Goal: Task Accomplishment & Management: Manage account settings

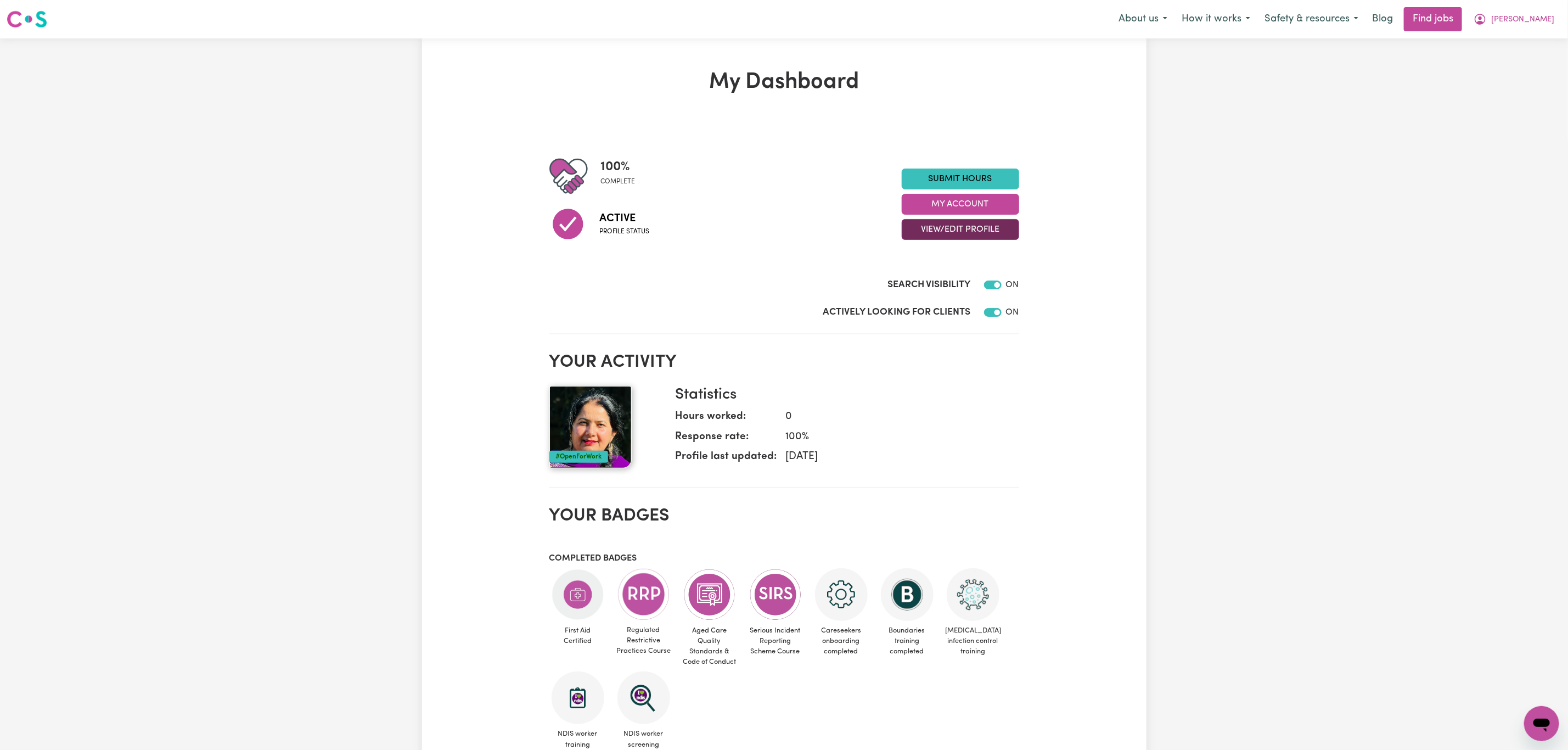
click at [982, 225] on button "View/Edit Profile" at bounding box center [961, 230] width 117 height 21
click at [967, 277] on link "Edit Profile" at bounding box center [954, 279] width 103 height 22
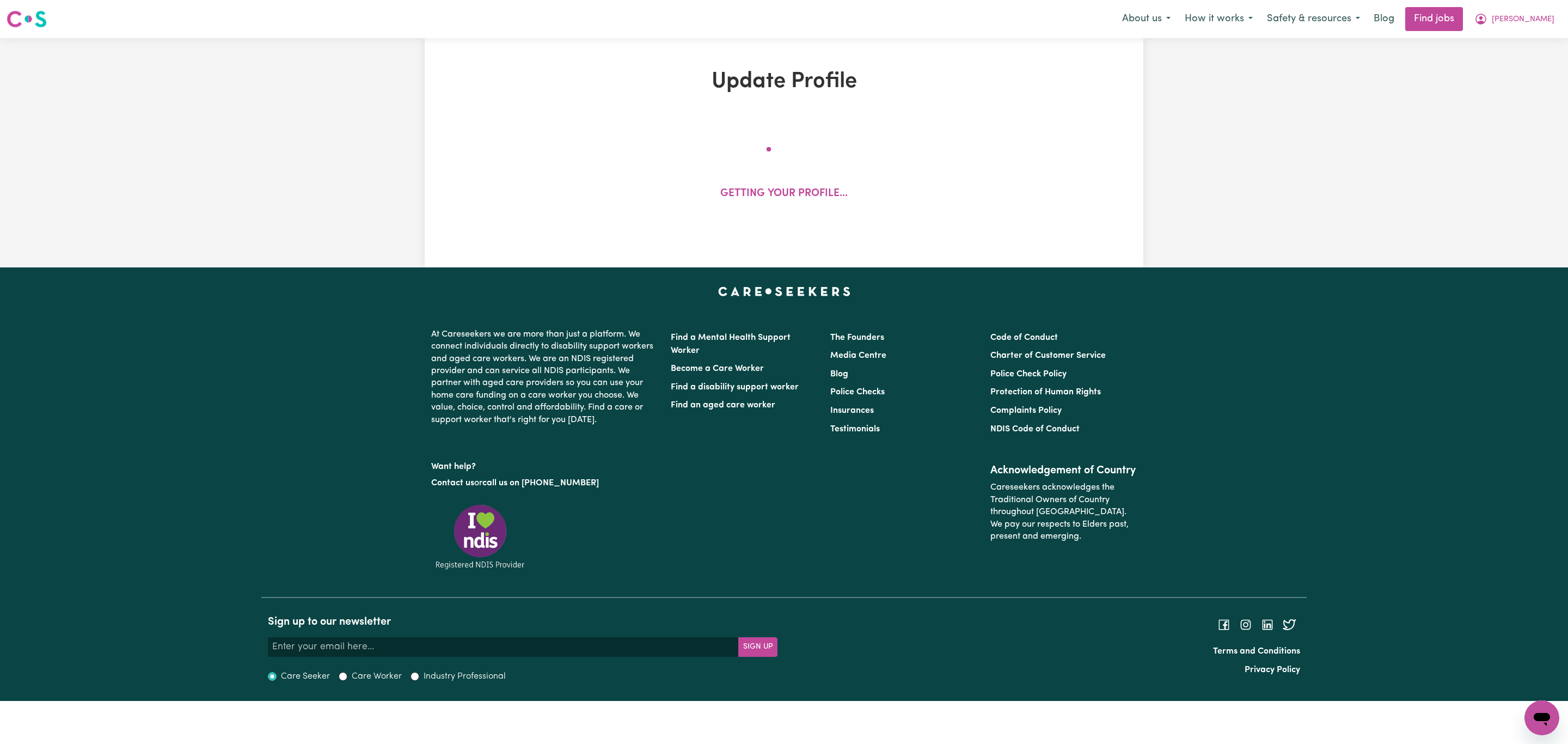
select select "[DEMOGRAPHIC_DATA]"
select select "Australian PR"
select select "Studying a healthcare related degree or qualification"
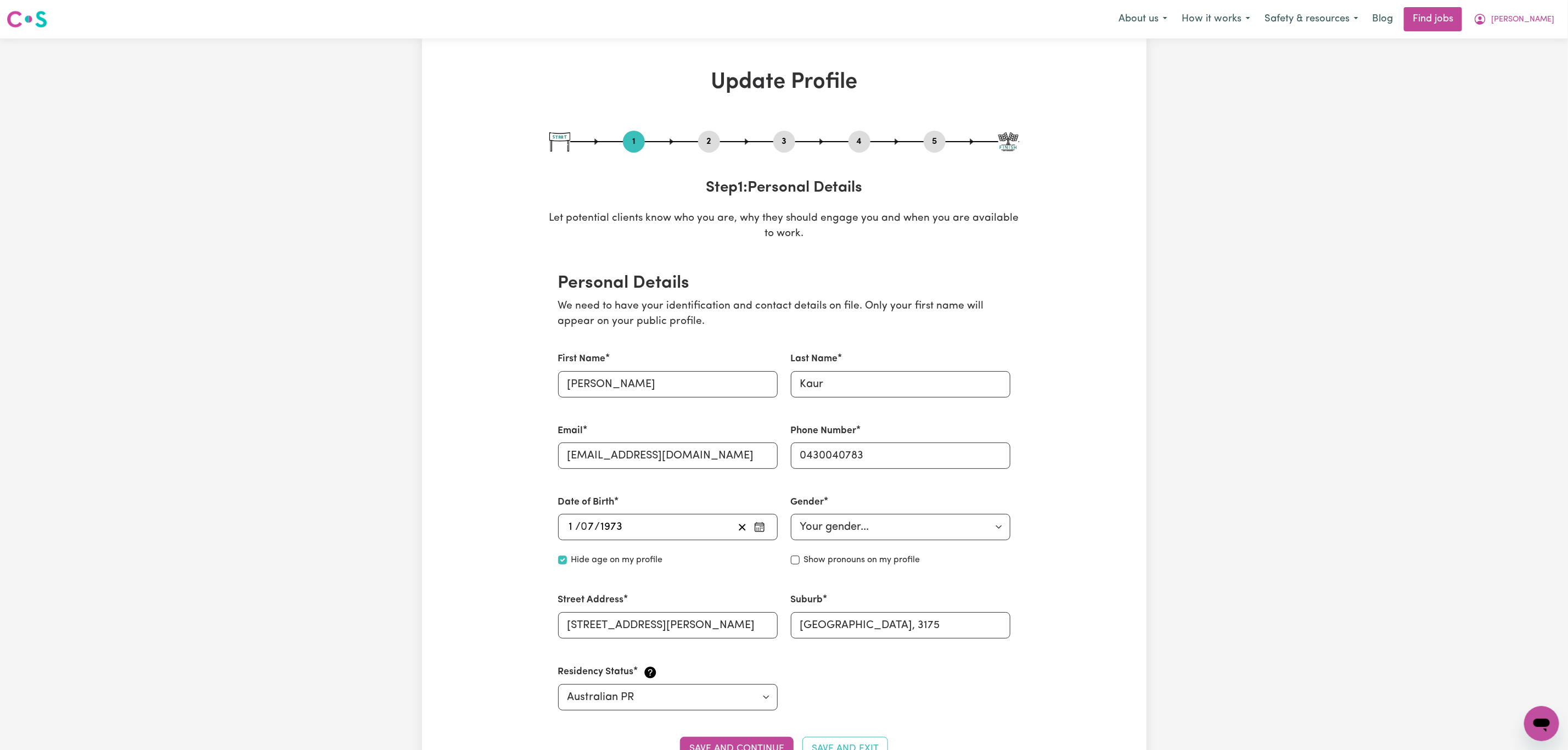
click at [774, 140] on button "3" at bounding box center [784, 142] width 22 height 14
select select "2011"
select select "2019"
select select "2023"
select select "2012"
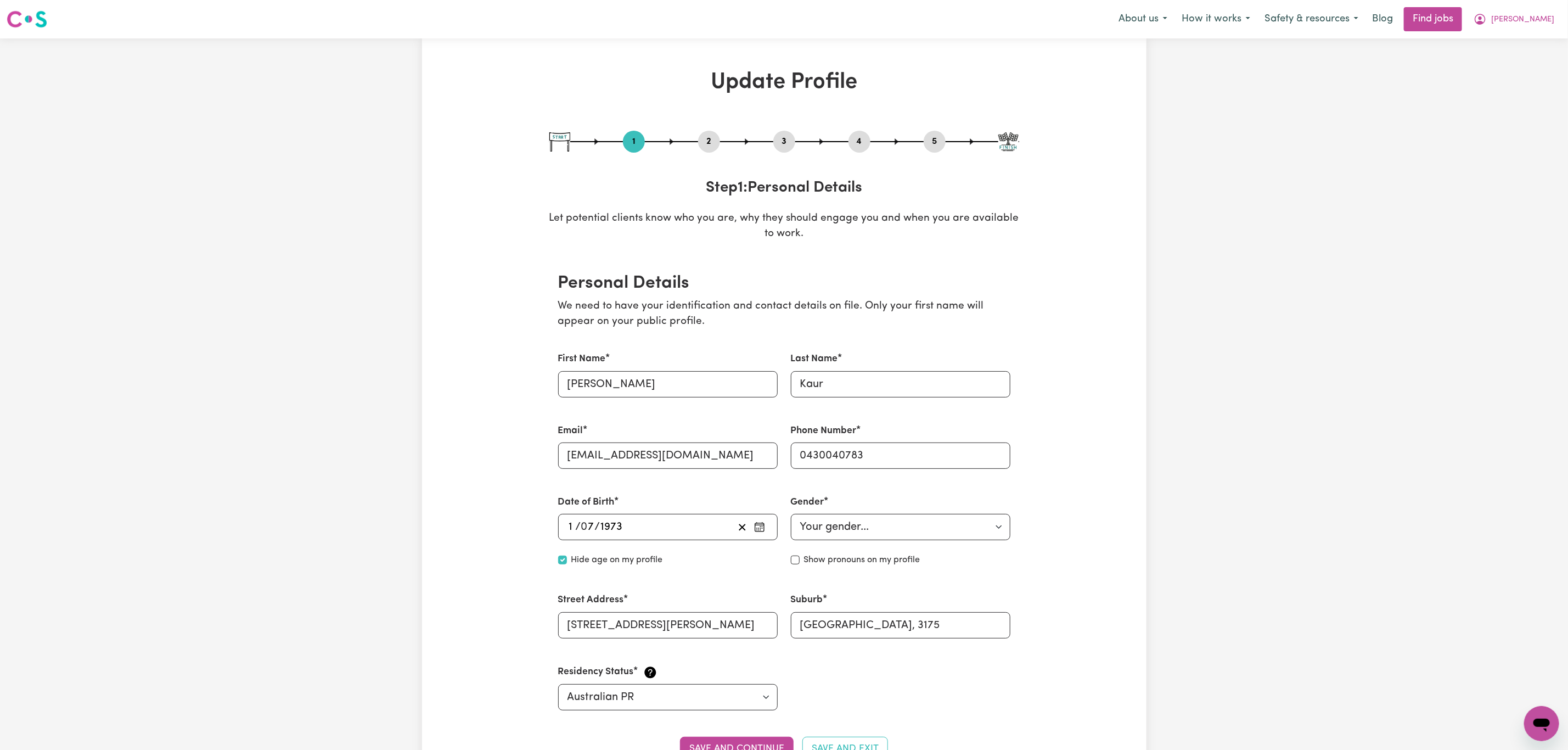
select select "2020"
select select "Certificate III (Individual Support)"
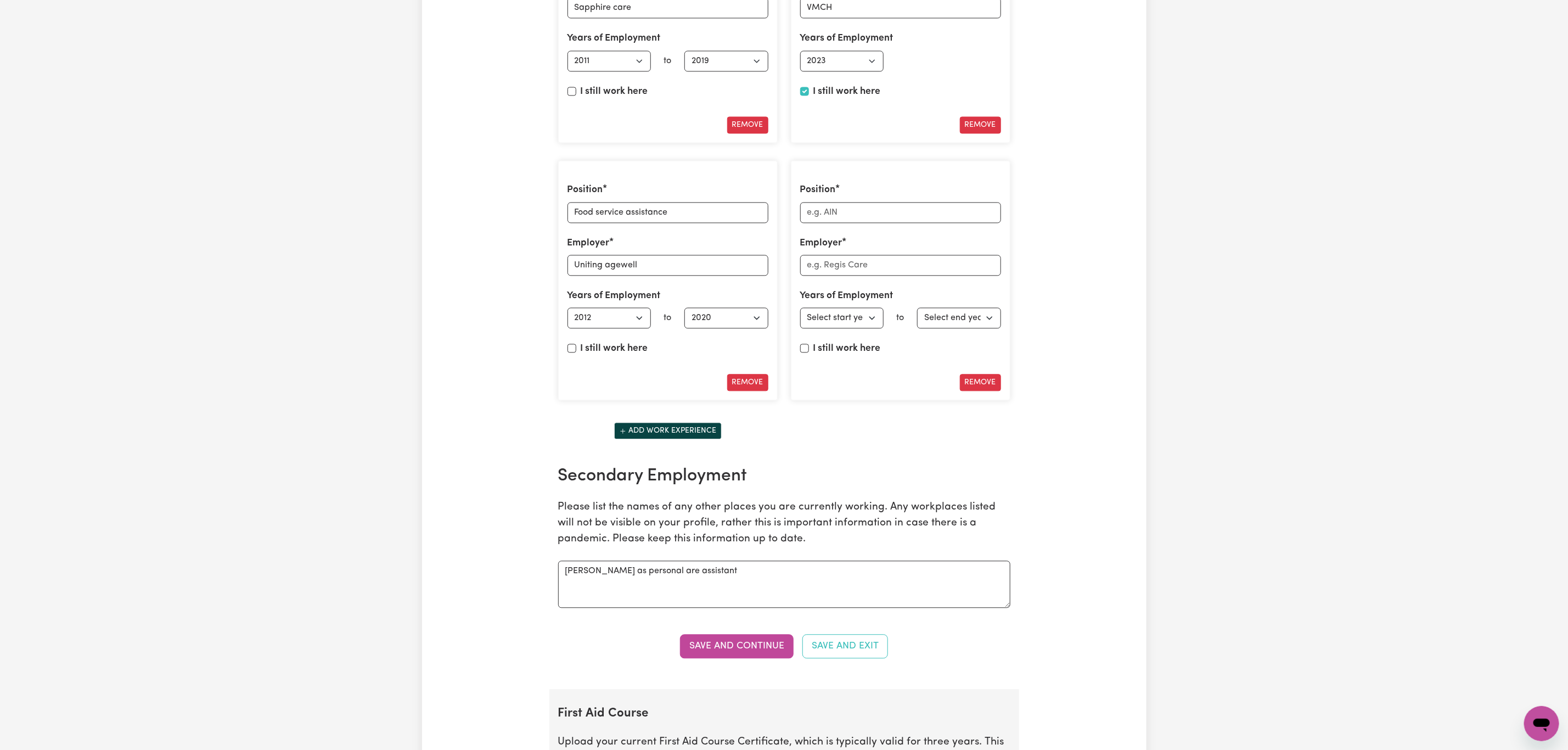
scroll to position [1730, 0]
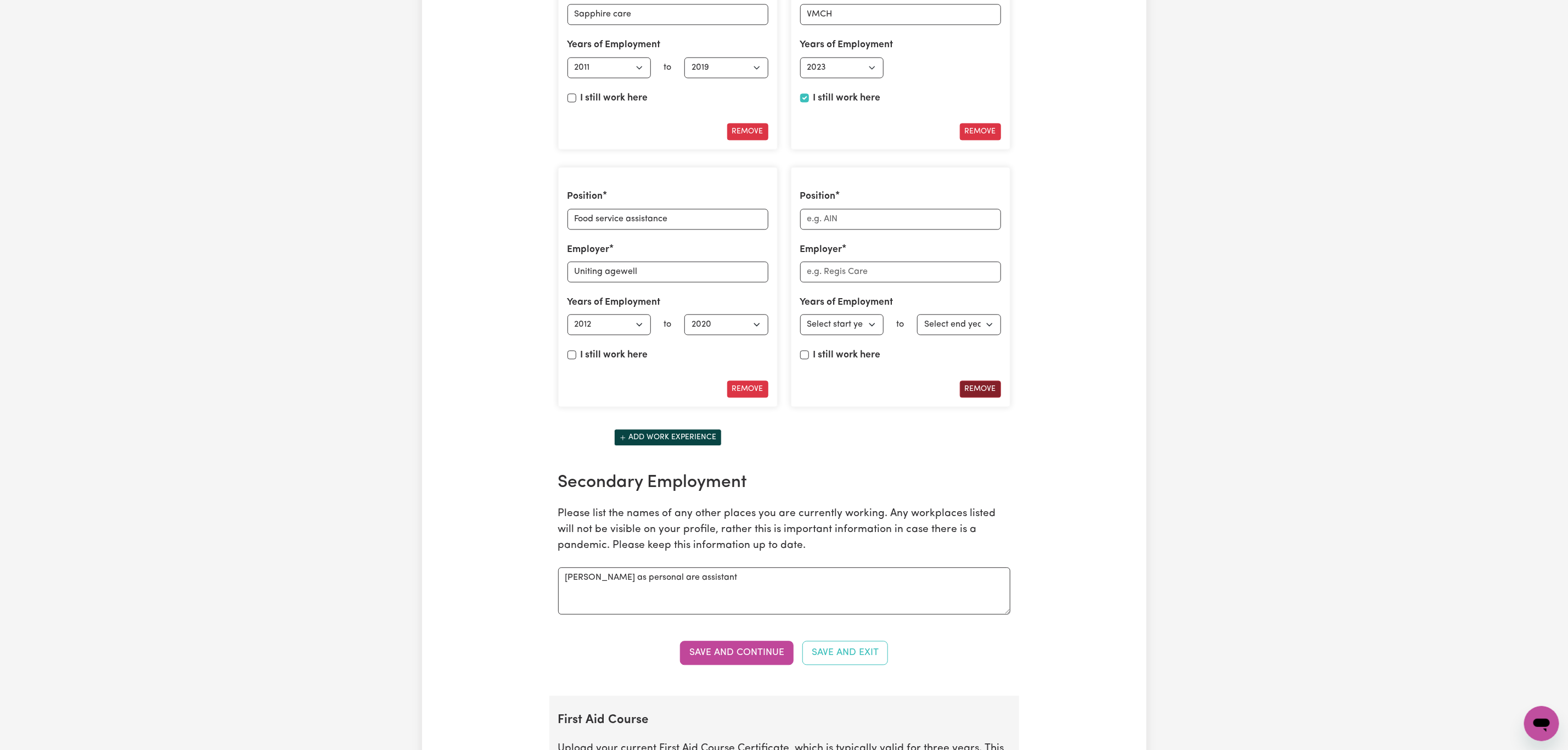
click at [985, 397] on button "Remove" at bounding box center [980, 389] width 41 height 17
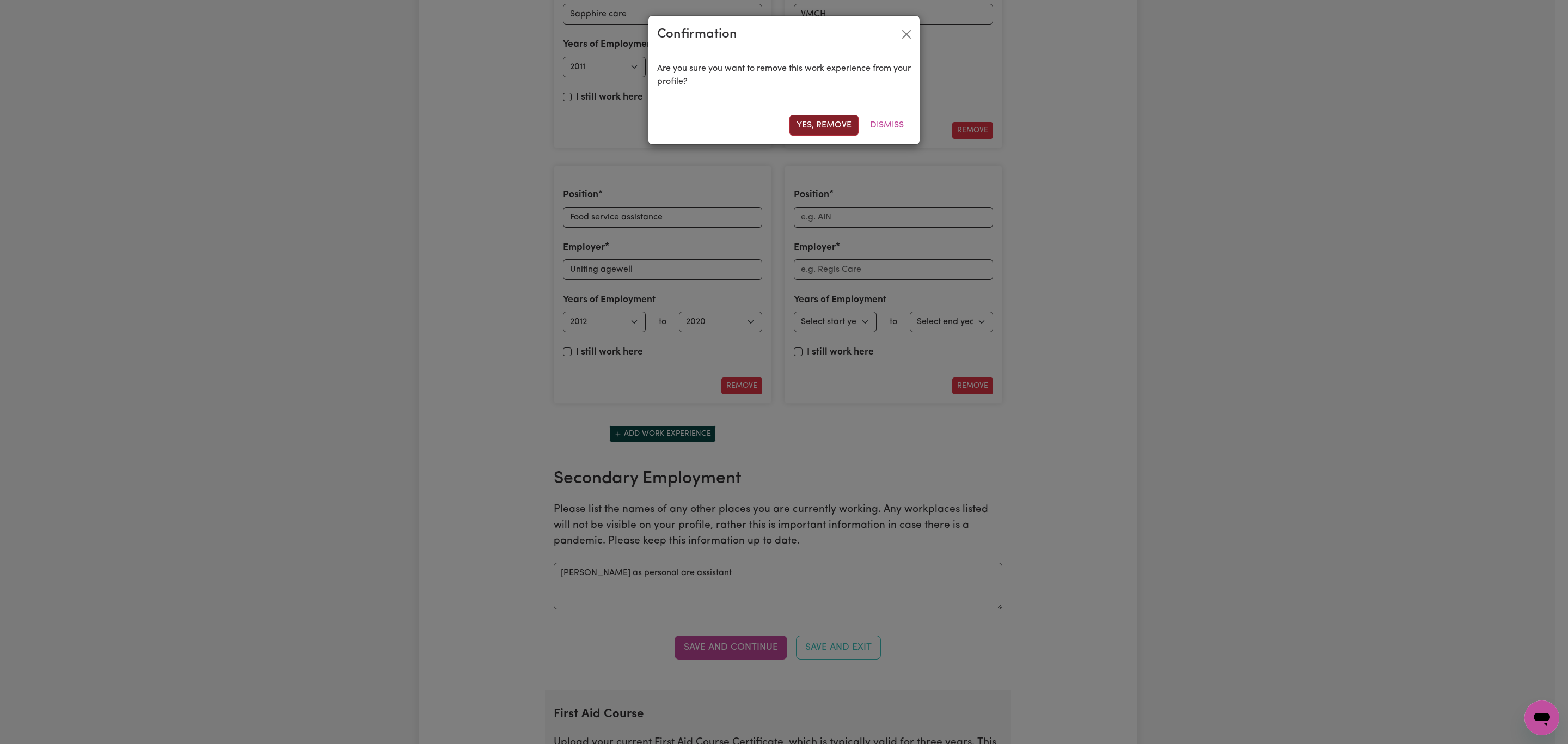
click at [838, 121] on button "Yes, remove" at bounding box center [824, 125] width 69 height 21
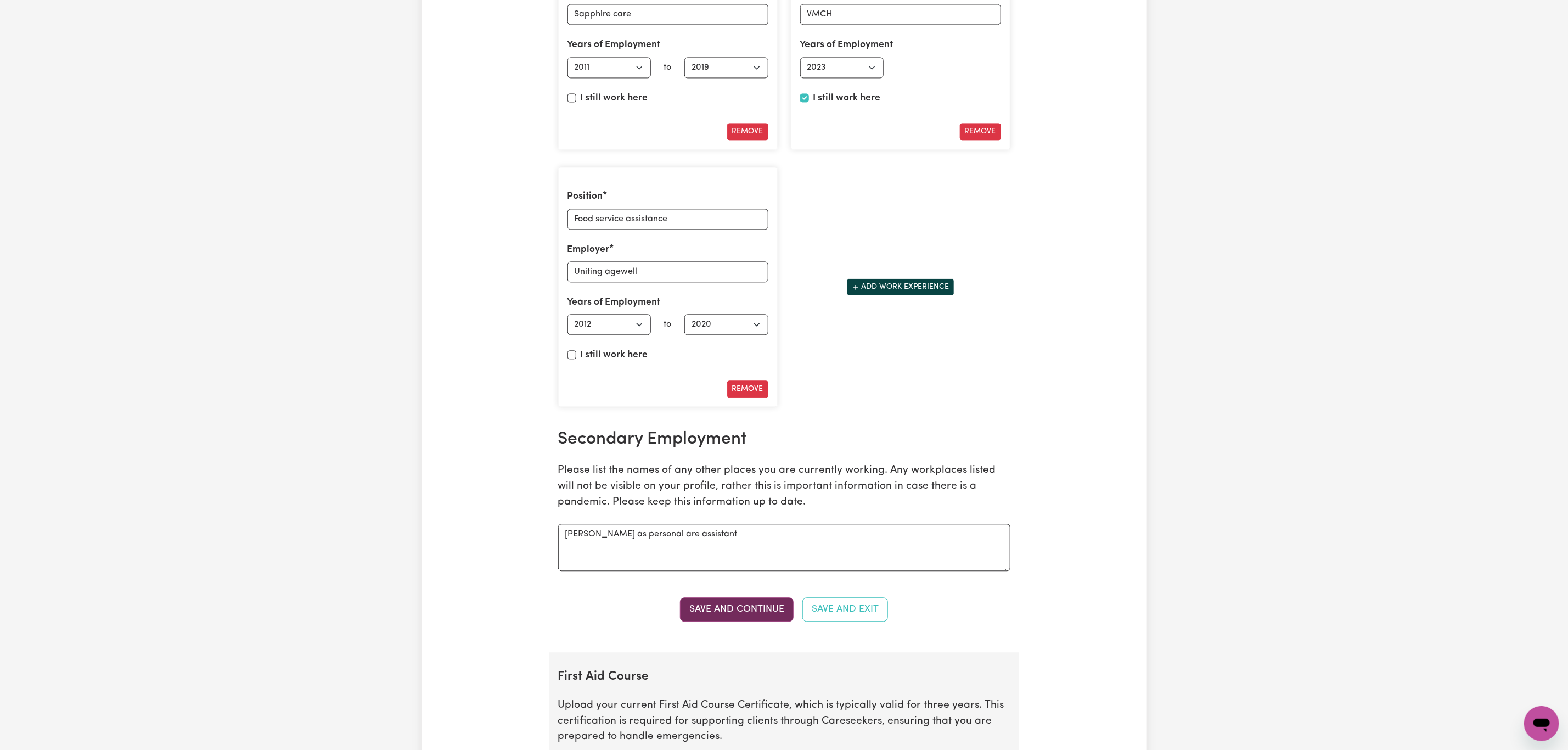
click at [755, 621] on button "Save and Continue" at bounding box center [737, 609] width 114 height 24
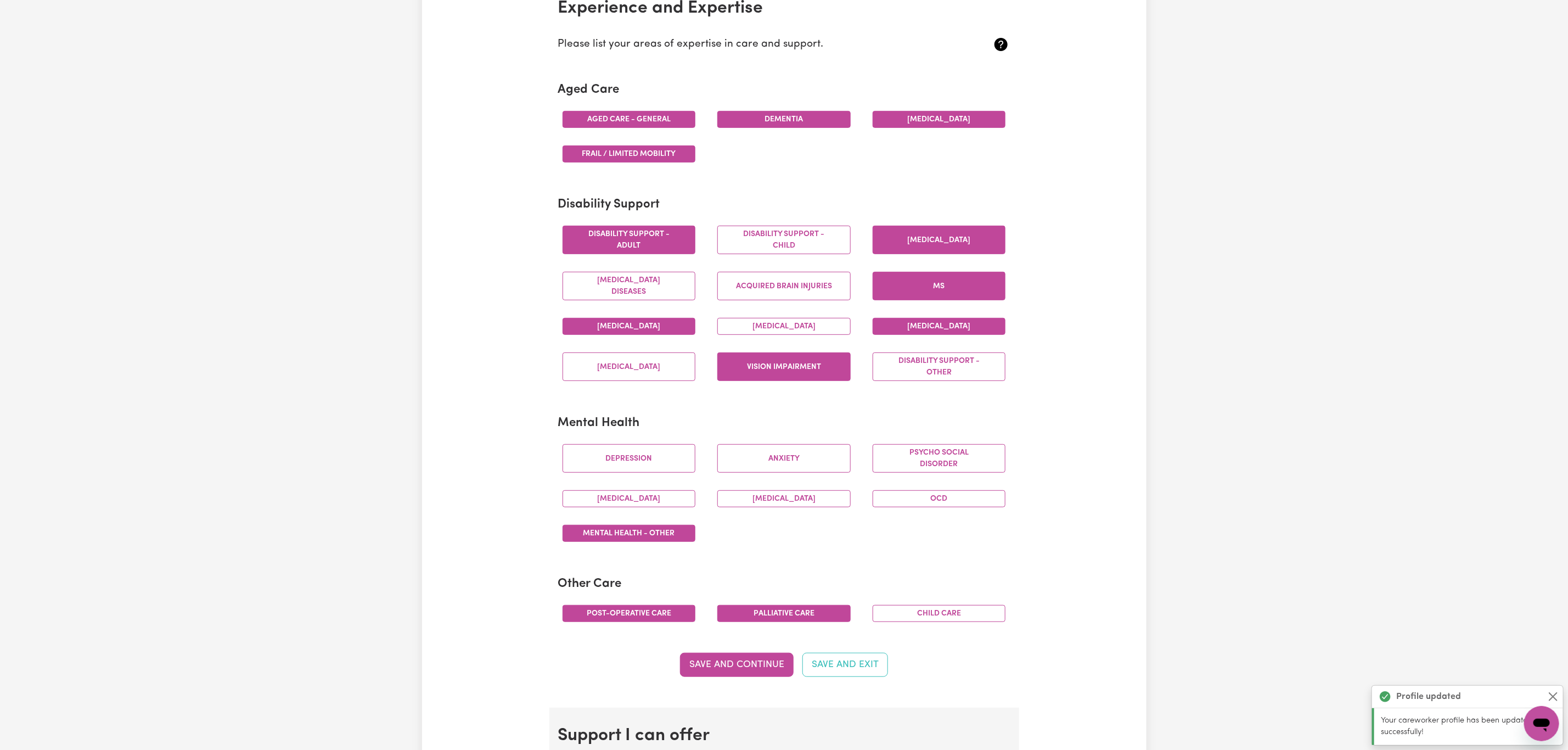
scroll to position [0, 0]
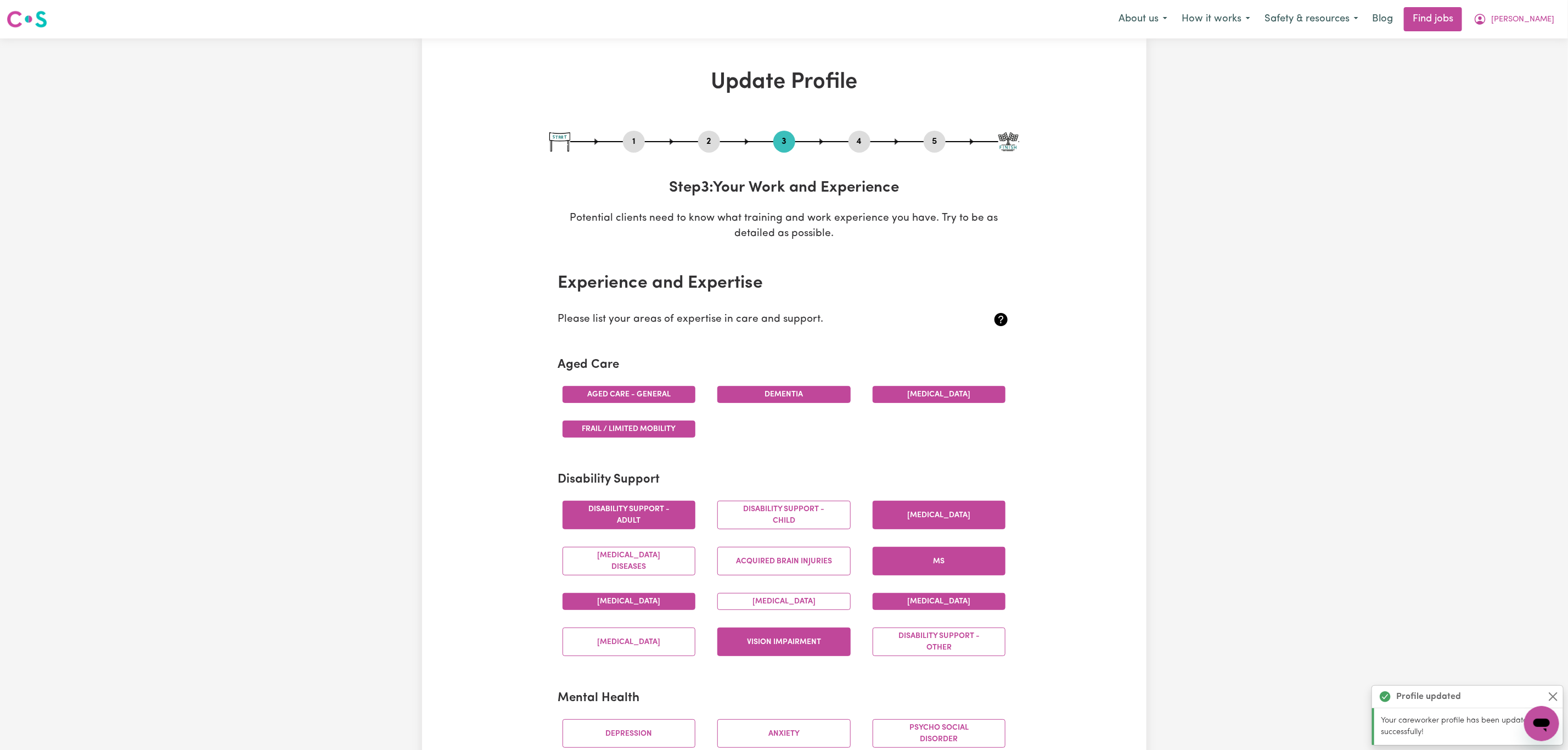
click at [631, 132] on div "1" at bounding box center [633, 141] width 22 height 22
click at [630, 147] on button "1" at bounding box center [633, 142] width 22 height 14
select select "[DEMOGRAPHIC_DATA]"
select select "Australian PR"
select select "Studying a healthcare related degree or qualification"
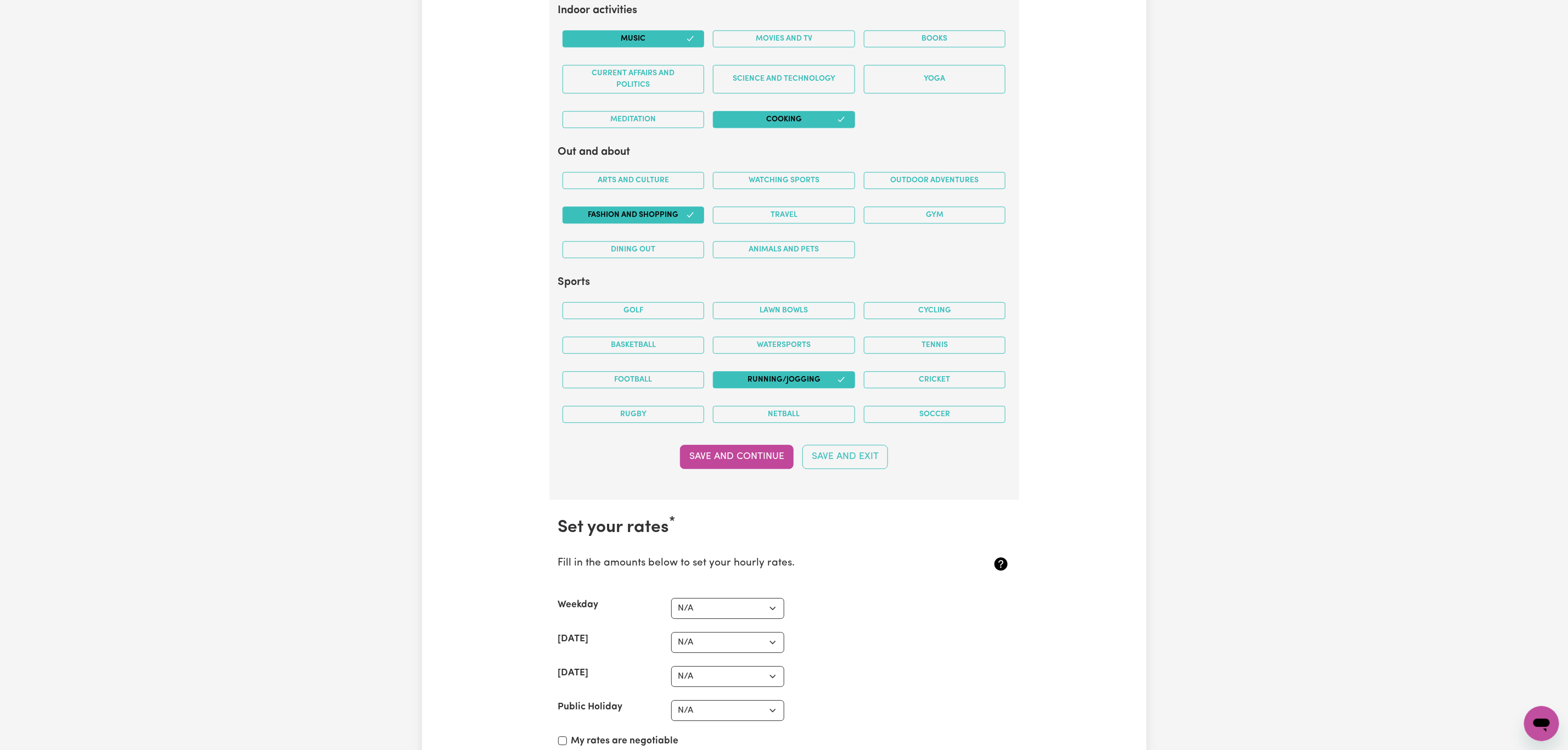
scroll to position [2471, 0]
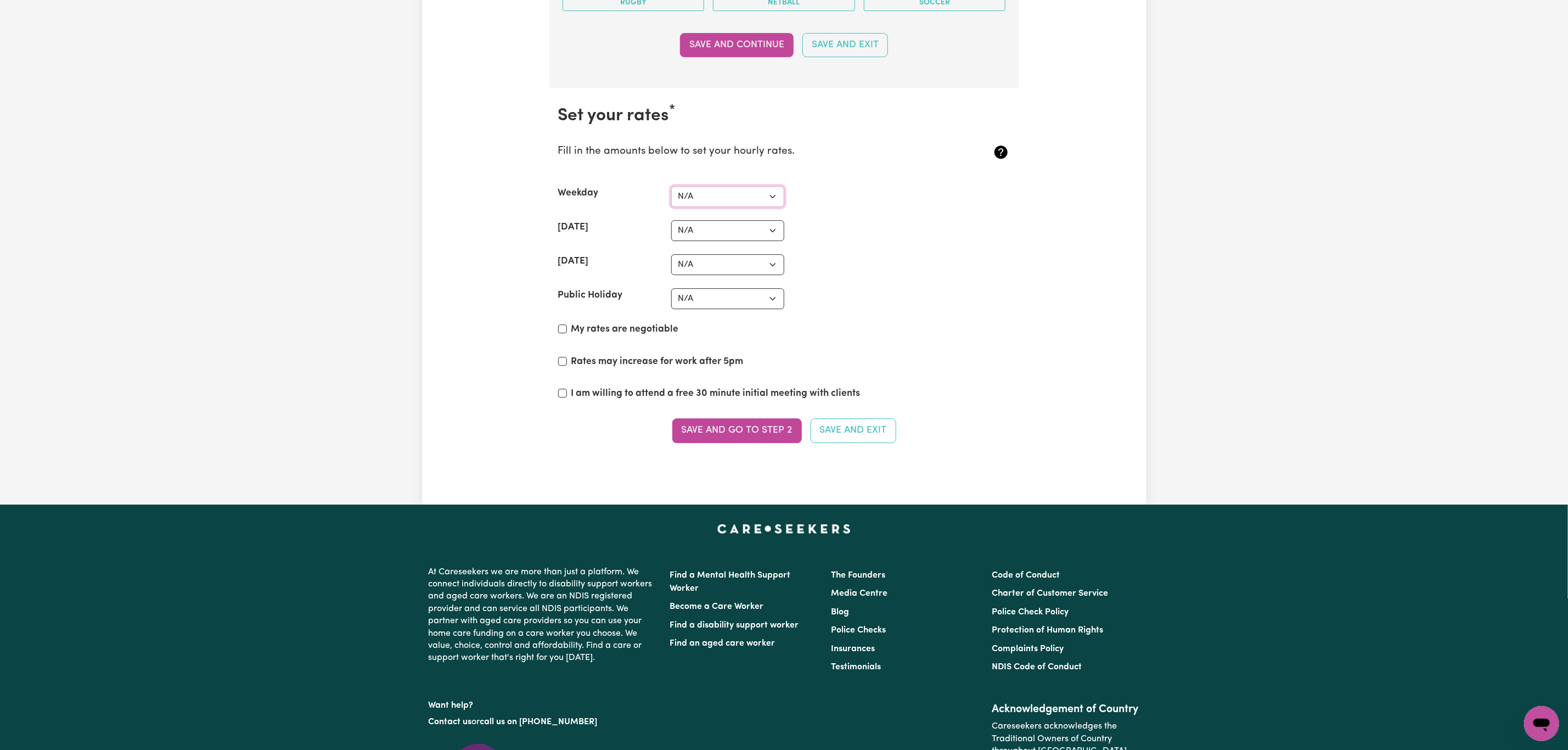
click at [695, 207] on select "N/A $37 $38 $39 $40 $41 $42 $43 $44 $45 $46 $47 $48 $49 $50 $51 $52 $53 $54 $55…" at bounding box center [728, 197] width 113 height 21
select select "52"
click at [672, 200] on select "N/A $37 $38 $39 $40 $41 $42 $43 $44 $45 $46 $47 $48 $49 $50 $51 $52 $53 $54 $55…" at bounding box center [728, 197] width 113 height 21
click at [755, 240] on select "N/A $37 $38 $39 $40 $41 $42 $43 $44 $45 $46 $47 $48 $49 $50 $51 $52 $53 $54 $55…" at bounding box center [728, 230] width 113 height 21
select select "76"
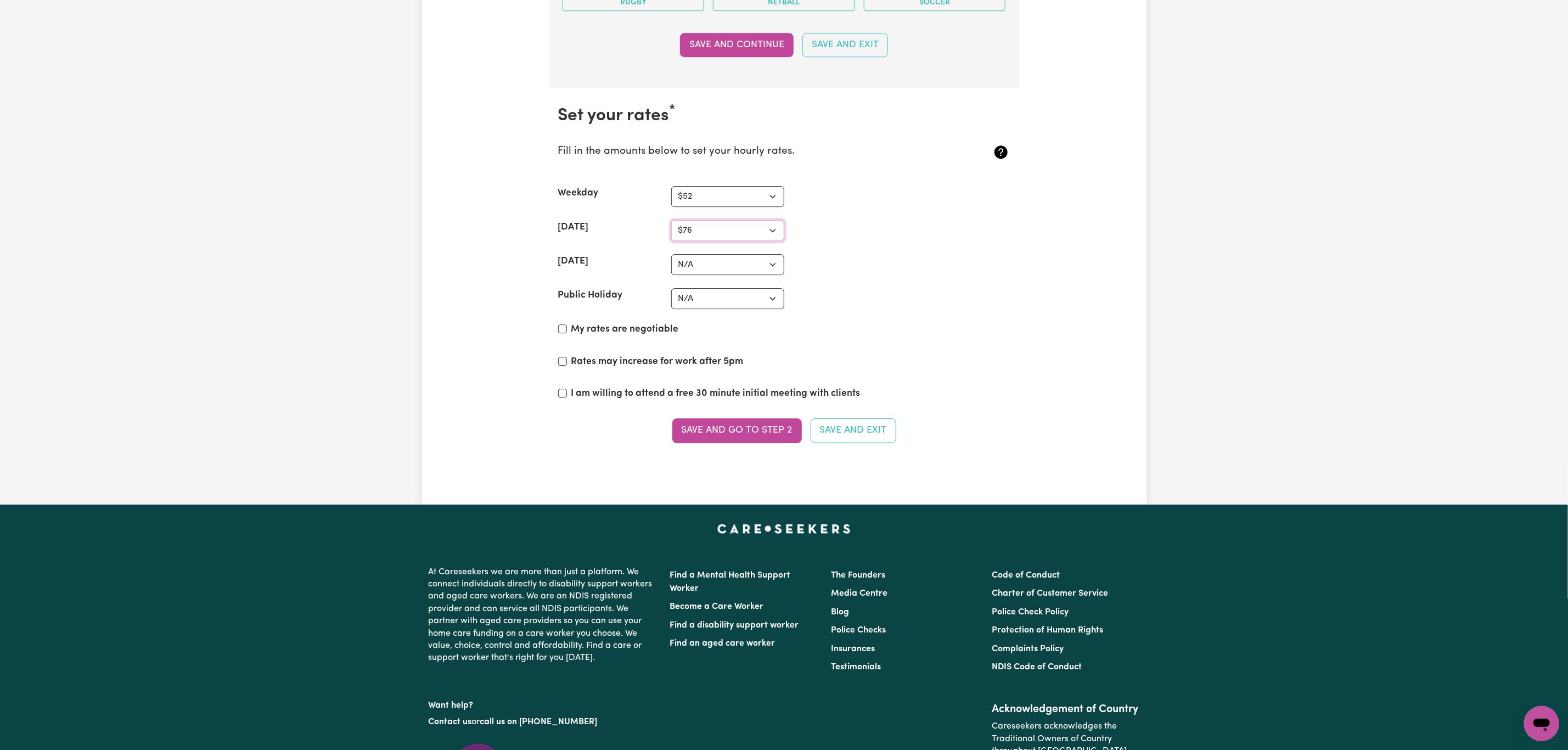
click at [672, 235] on select "N/A $37 $38 $39 $40 $41 $42 $43 $44 $45 $46 $47 $48 $49 $50 $51 $52 $53 $54 $55…" at bounding box center [728, 230] width 113 height 21
click at [746, 275] on select "N/A $37 $38 $39 $40 $41 $42 $43 $44 $45 $46 $47 $48 $49 $50 $51 $52 $53 $54 $55…" at bounding box center [728, 265] width 113 height 21
select select "89"
click at [672, 270] on select "N/A $37 $38 $39 $40 $41 $42 $43 $44 $45 $46 $47 $48 $49 $50 $51 $52 $53 $54 $55…" at bounding box center [728, 265] width 113 height 21
click at [756, 309] on select "N/A $37 $38 $39 $40 $41 $42 $43 $44 $45 $46 $47 $48 $49 $50 $51 $52 $53 $54 $55…" at bounding box center [728, 299] width 113 height 21
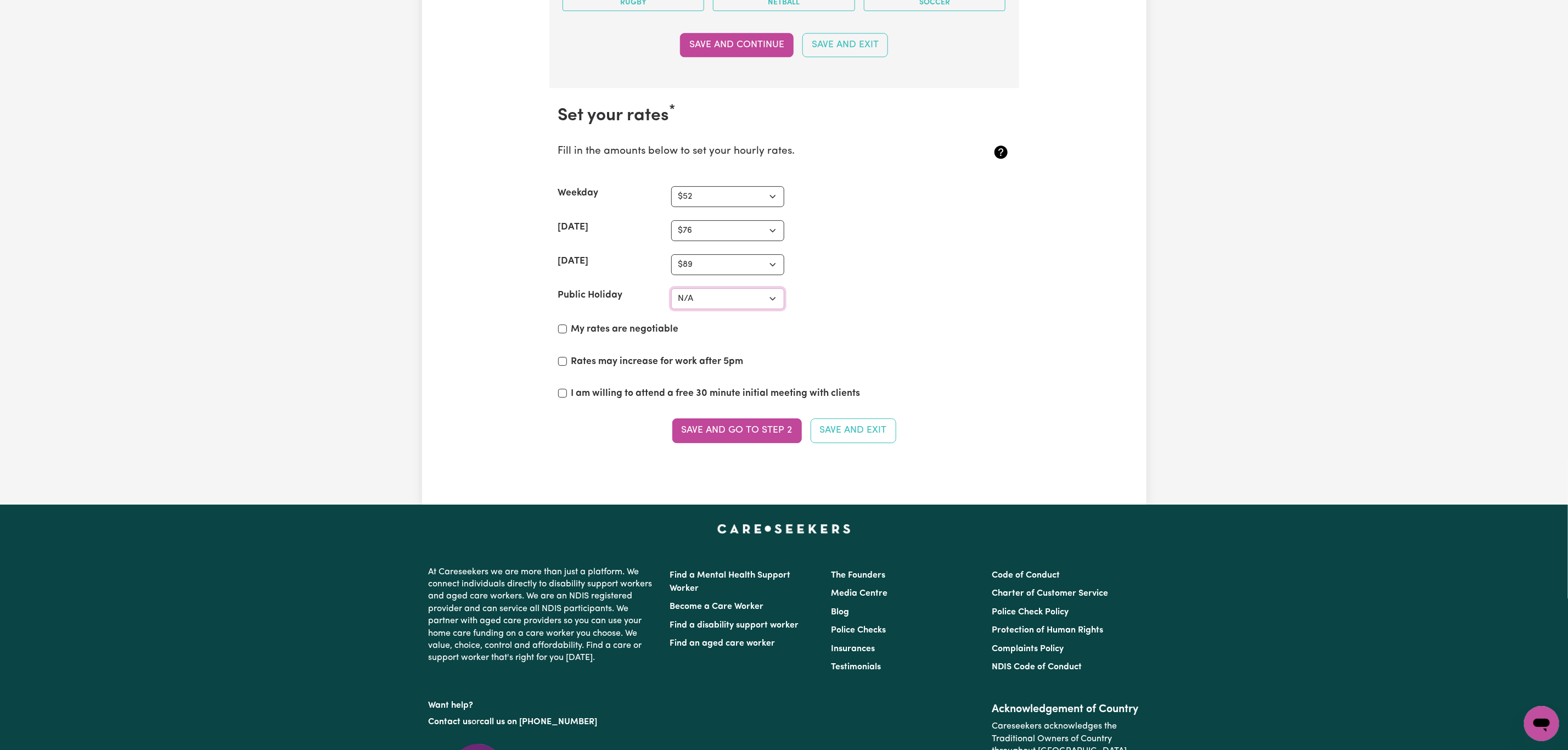
select select "130"
click at [672, 304] on select "N/A $37 $38 $39 $40 $41 $42 $43 $44 $45 $46 $47 $48 $49 $50 $51 $52 $53 $54 $55…" at bounding box center [728, 299] width 113 height 21
click at [802, 265] on section "Set your rates * Fill in the amounts below to set your hourly rates. Weekday N/…" at bounding box center [784, 281] width 470 height 386
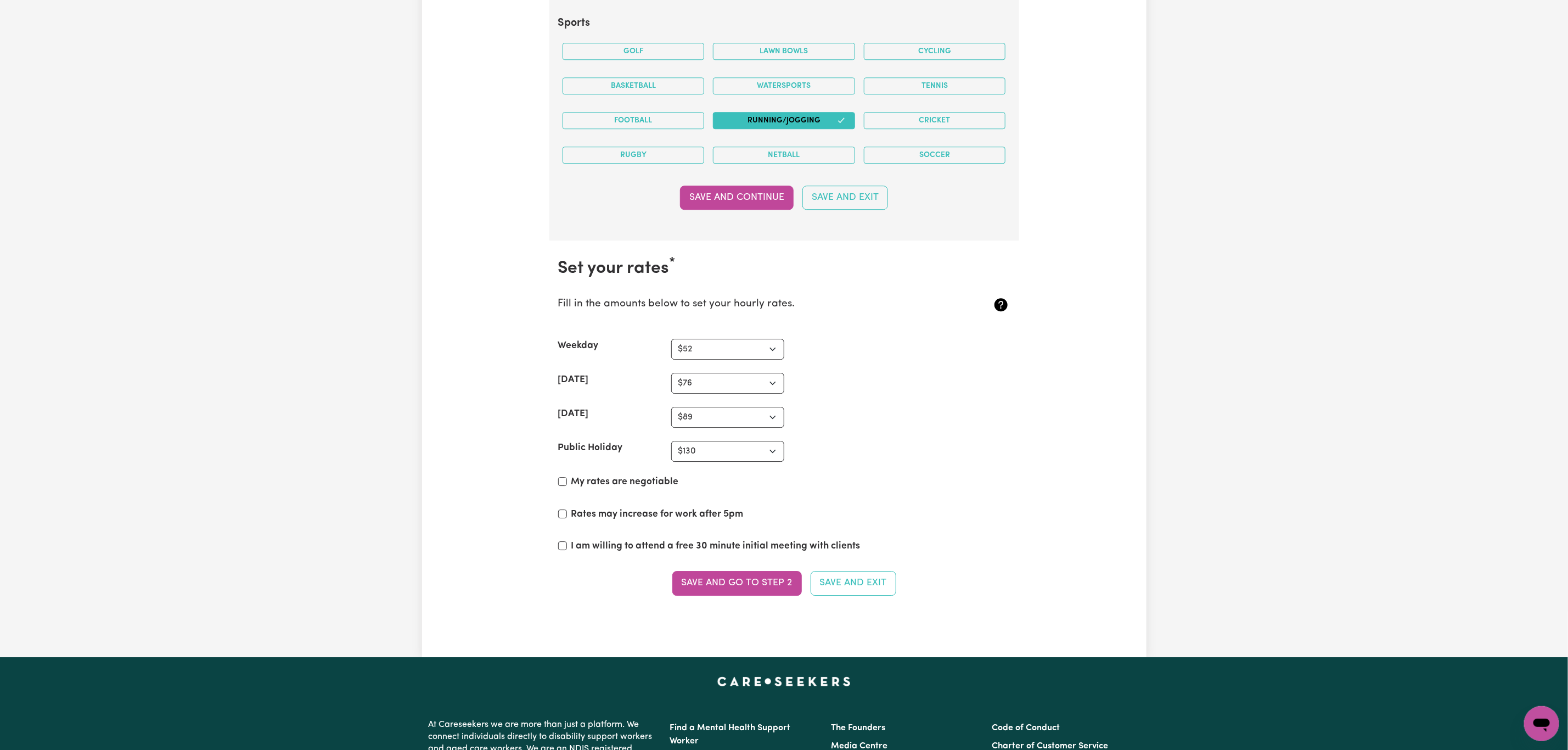
scroll to position [2306, 0]
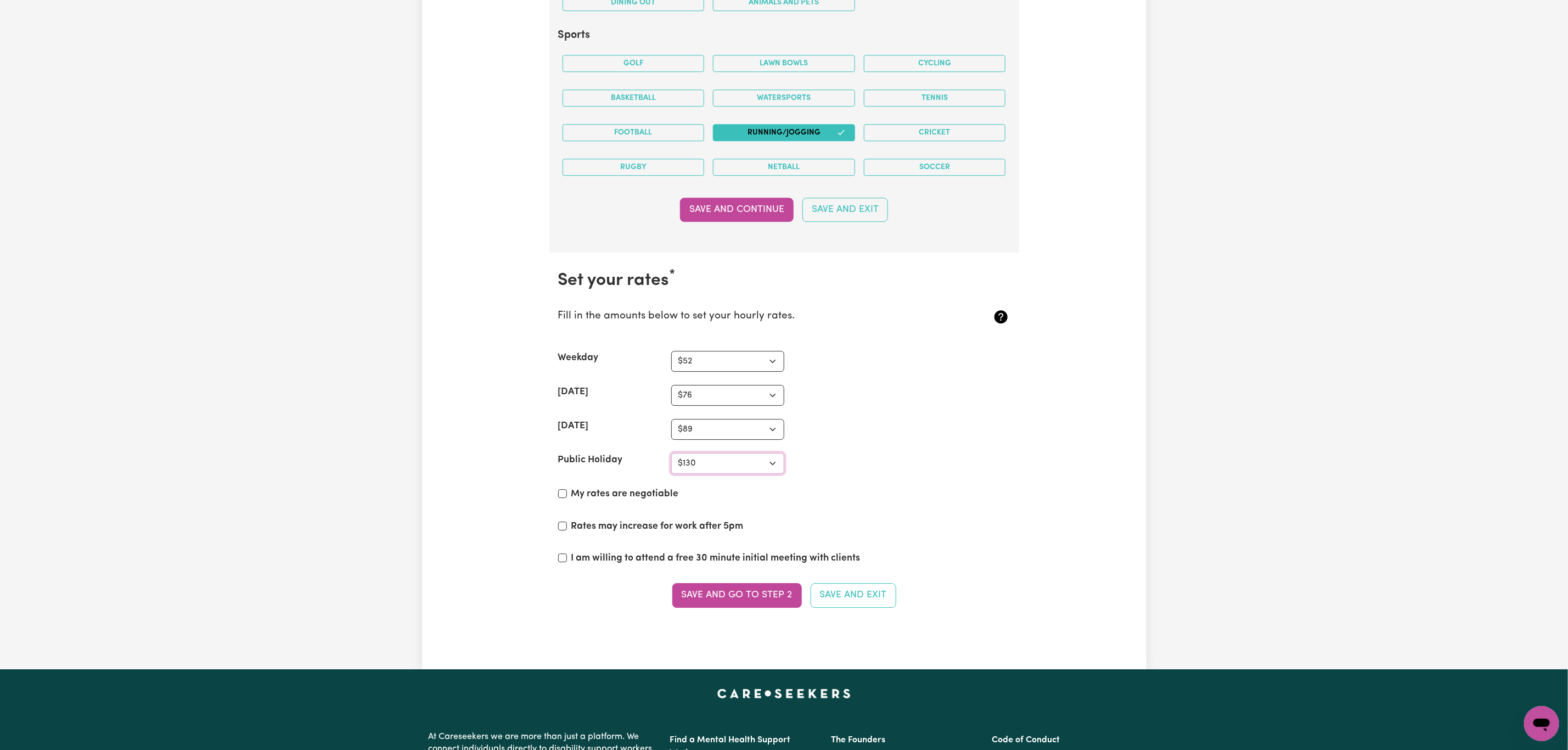
click at [693, 474] on select "N/A $37 $38 $39 $40 $41 $42 $43 $44 $45 $46 $47 $48 $49 $50 $51 $52 $53 $54 $55…" at bounding box center [728, 464] width 113 height 21
click at [838, 474] on div "Public Holiday N/A $37 $38 $39 $40 $41 $42 $43 $44 $45 $46 $47 $48 $49 $50 $51 …" at bounding box center [785, 464] width 452 height 21
click at [768, 608] on button "Save and go to Step 2" at bounding box center [737, 595] width 130 height 24
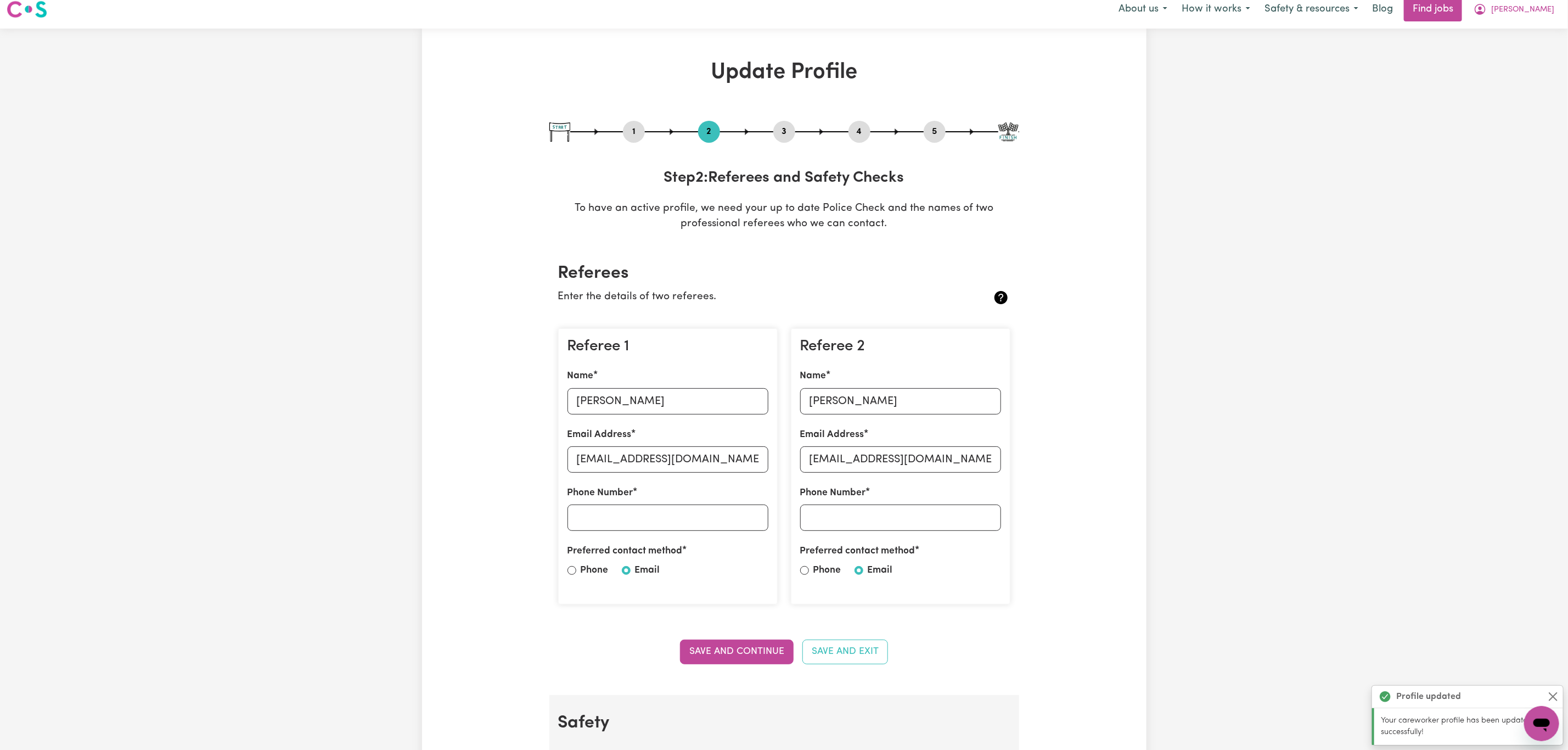
scroll to position [0, 0]
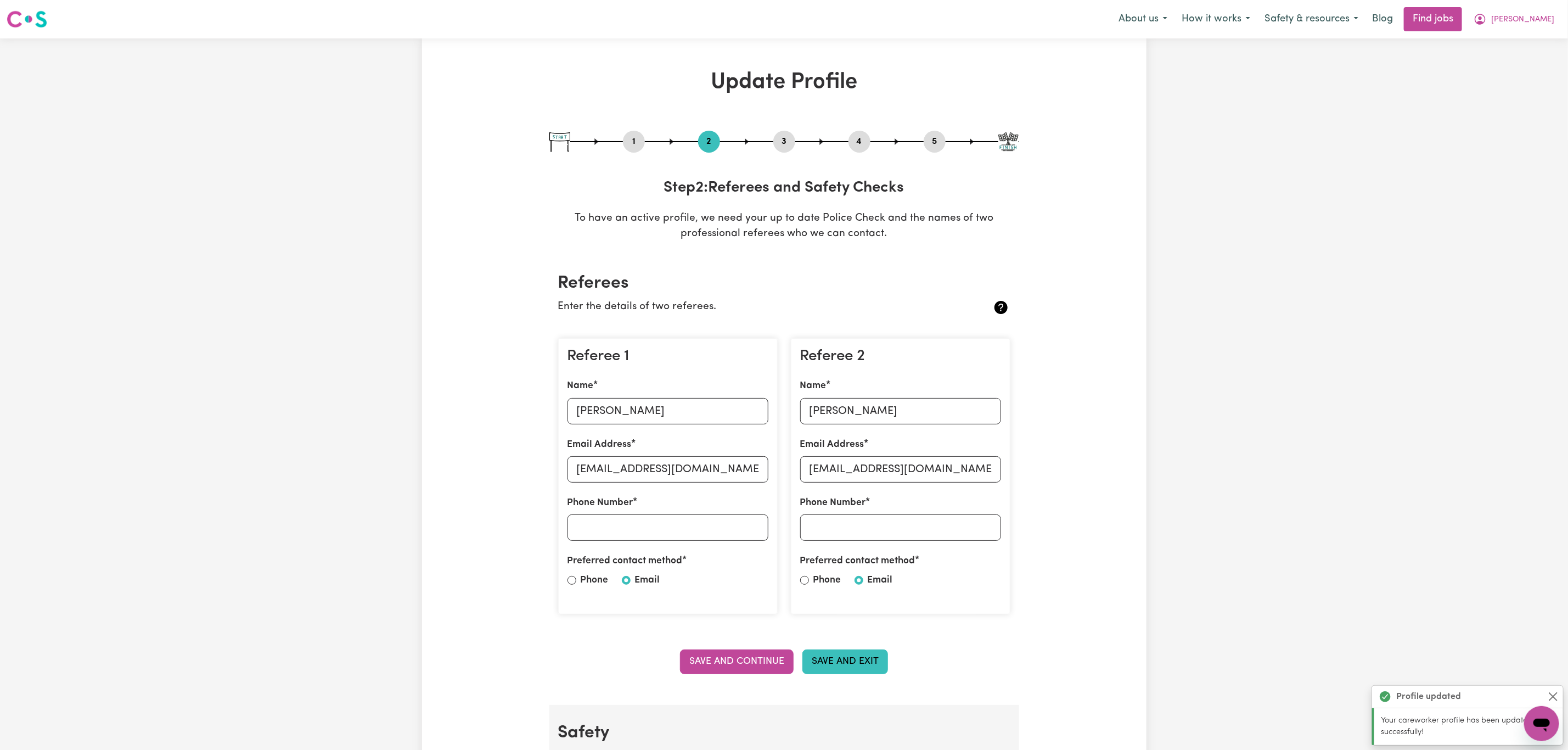
click at [836, 666] on button "Save and Exit" at bounding box center [845, 661] width 86 height 24
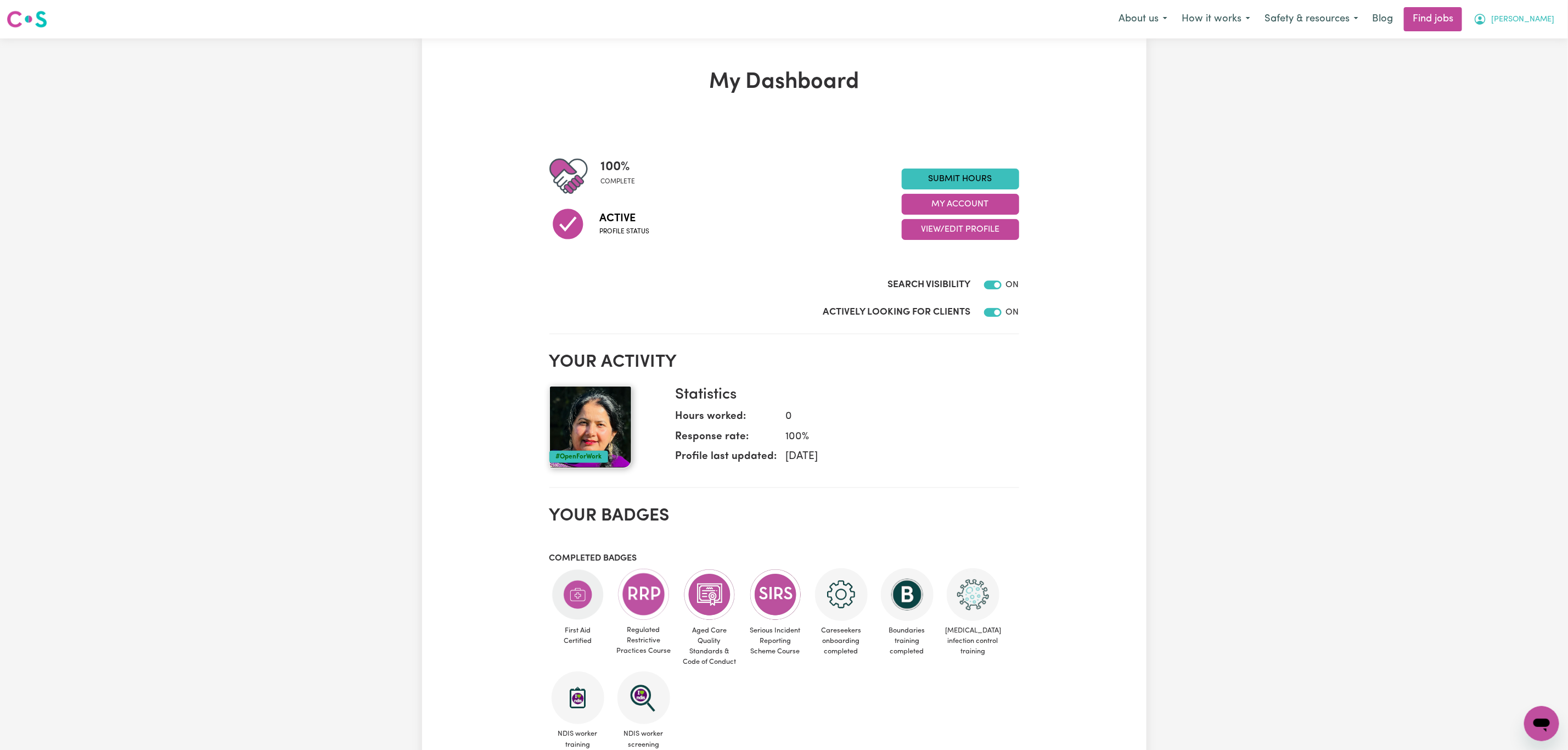
click at [1487, 17] on icon "My Account" at bounding box center [1480, 19] width 13 height 13
click at [1511, 76] on link "Logout" at bounding box center [1518, 84] width 87 height 21
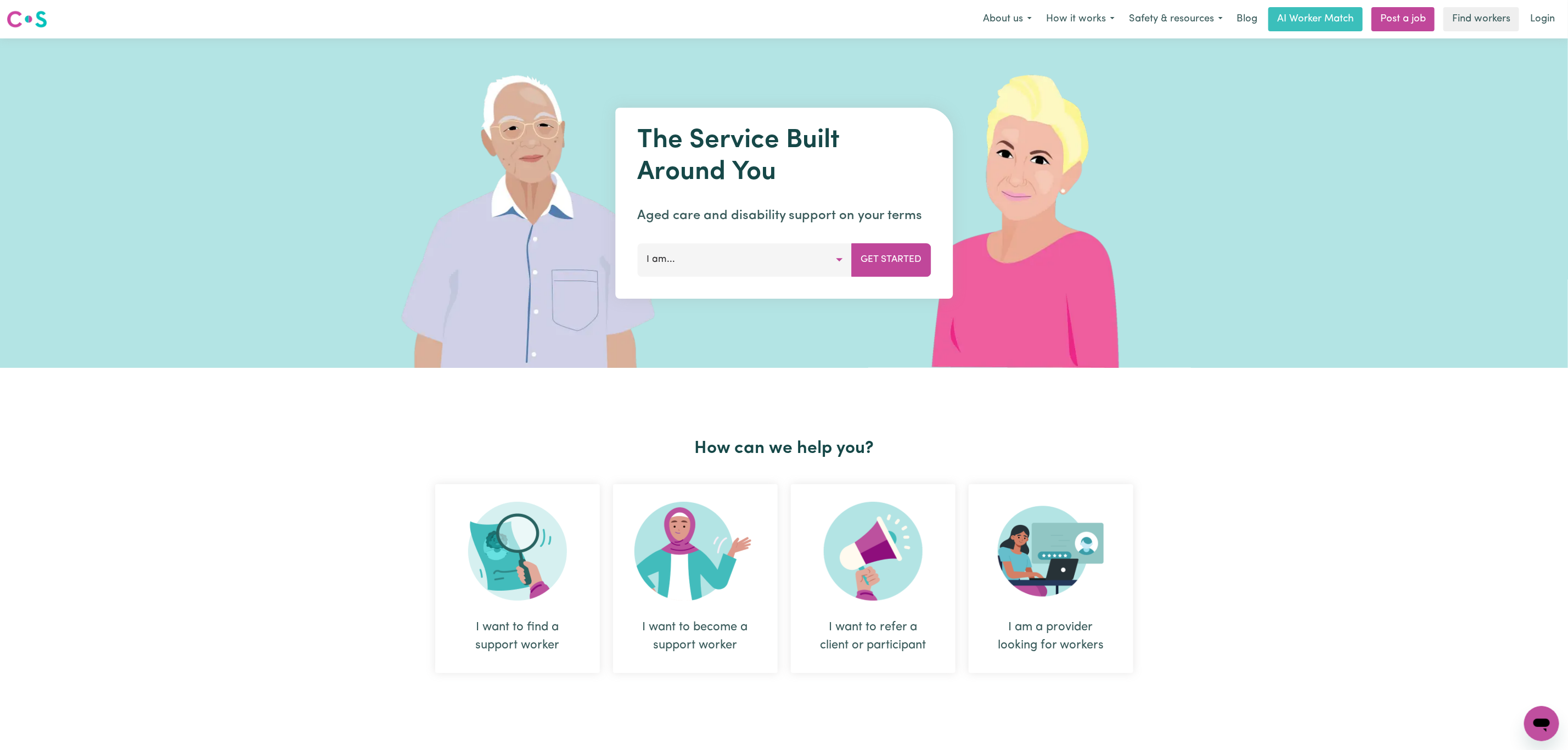
click at [1537, 6] on nav "Menu About us How it works Safety & resources Blog AI Worker Match Post a job F…" at bounding box center [784, 19] width 1568 height 38
click at [1529, 17] on link "Login" at bounding box center [1543, 19] width 38 height 24
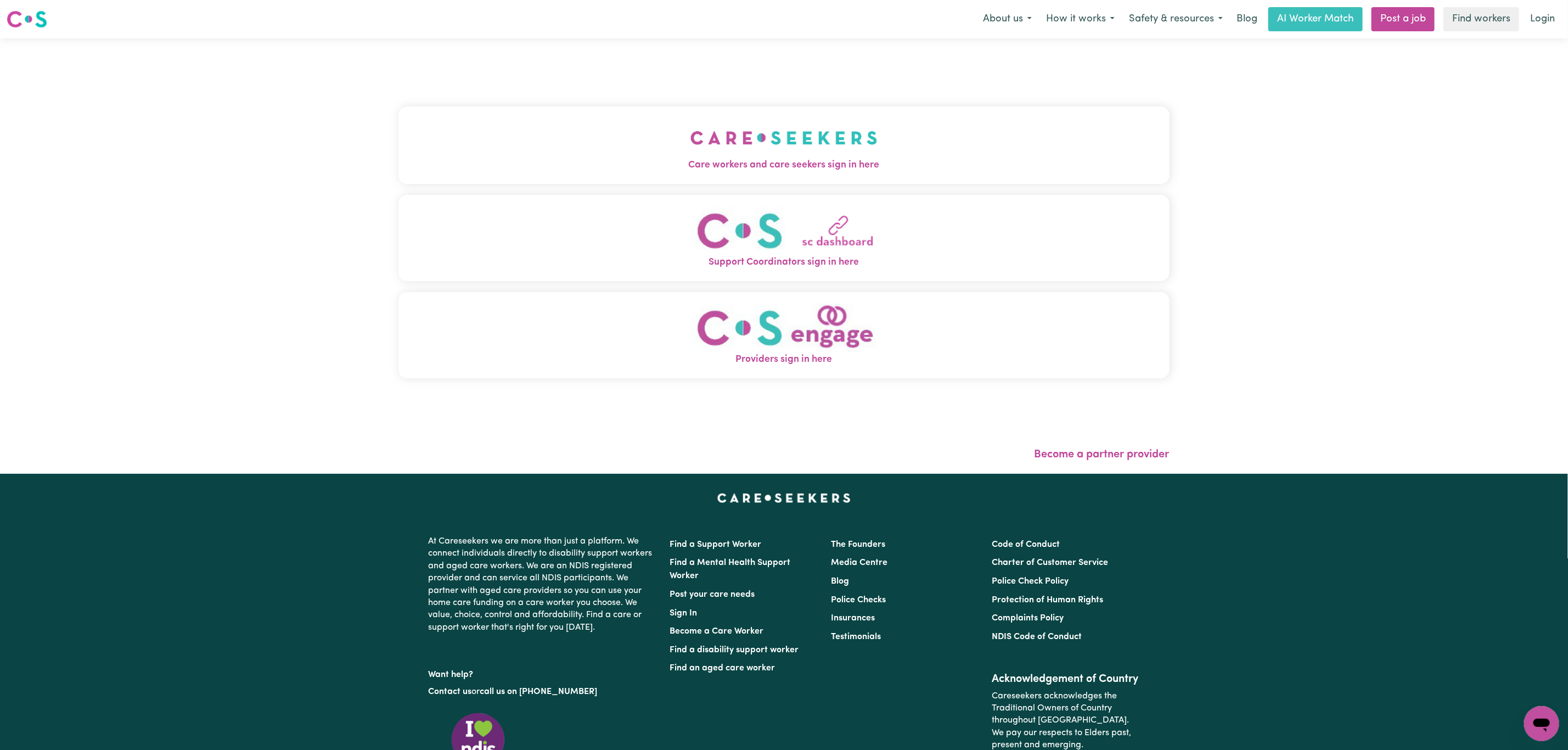
click at [584, 124] on button "Care workers and care seekers sign in here" at bounding box center [784, 145] width 771 height 77
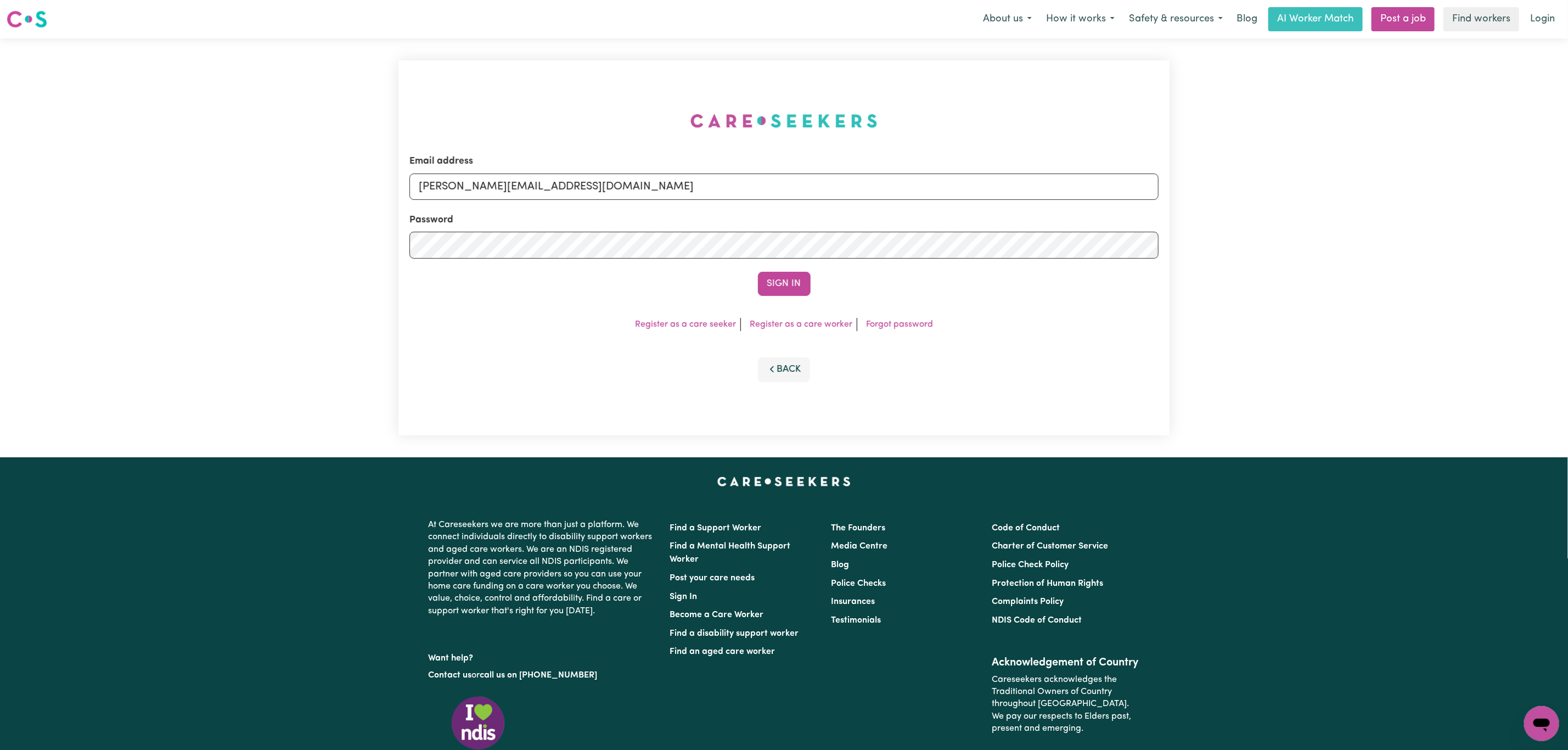
click at [544, 170] on div "Email address [PERSON_NAME][EMAIL_ADDRESS][DOMAIN_NAME]" at bounding box center [784, 177] width 749 height 45
drag, startPoint x: 560, startPoint y: 189, endPoint x: 568, endPoint y: 194, distance: 9.4
click at [560, 189] on input "[PERSON_NAME][EMAIL_ADDRESS][DOMAIN_NAME]" at bounding box center [784, 186] width 749 height 27
drag, startPoint x: 476, startPoint y: 182, endPoint x: 882, endPoint y: 228, distance: 408.6
click at [882, 228] on form "Email address [EMAIL_ADDRESS][PERSON_NAME][DOMAIN_NAME] Password Sign In" at bounding box center [784, 225] width 749 height 142
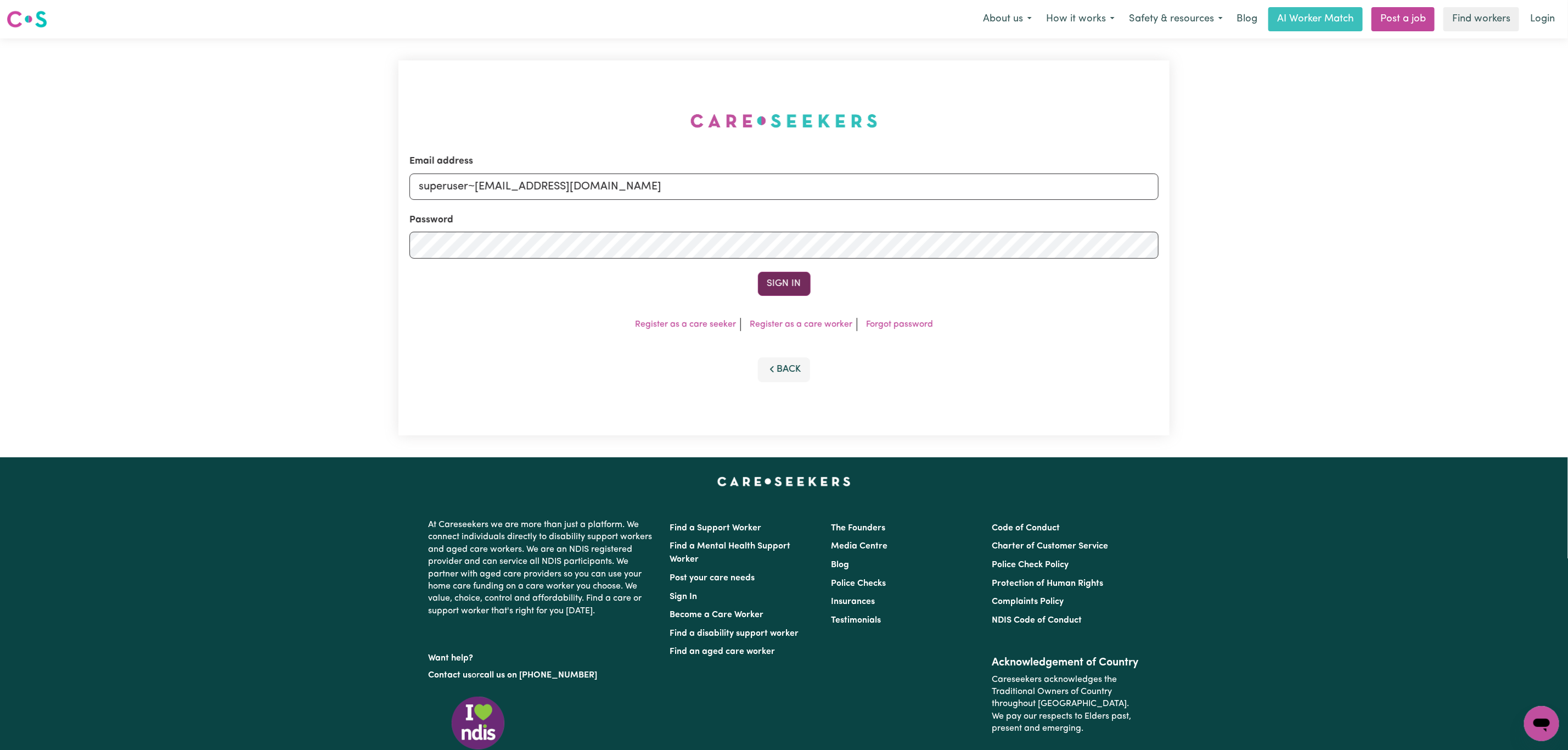
type input "superuser~[EMAIL_ADDRESS][DOMAIN_NAME]"
click at [792, 284] on button "Sign In" at bounding box center [784, 284] width 52 height 24
